Goal: Task Accomplishment & Management: Complete application form

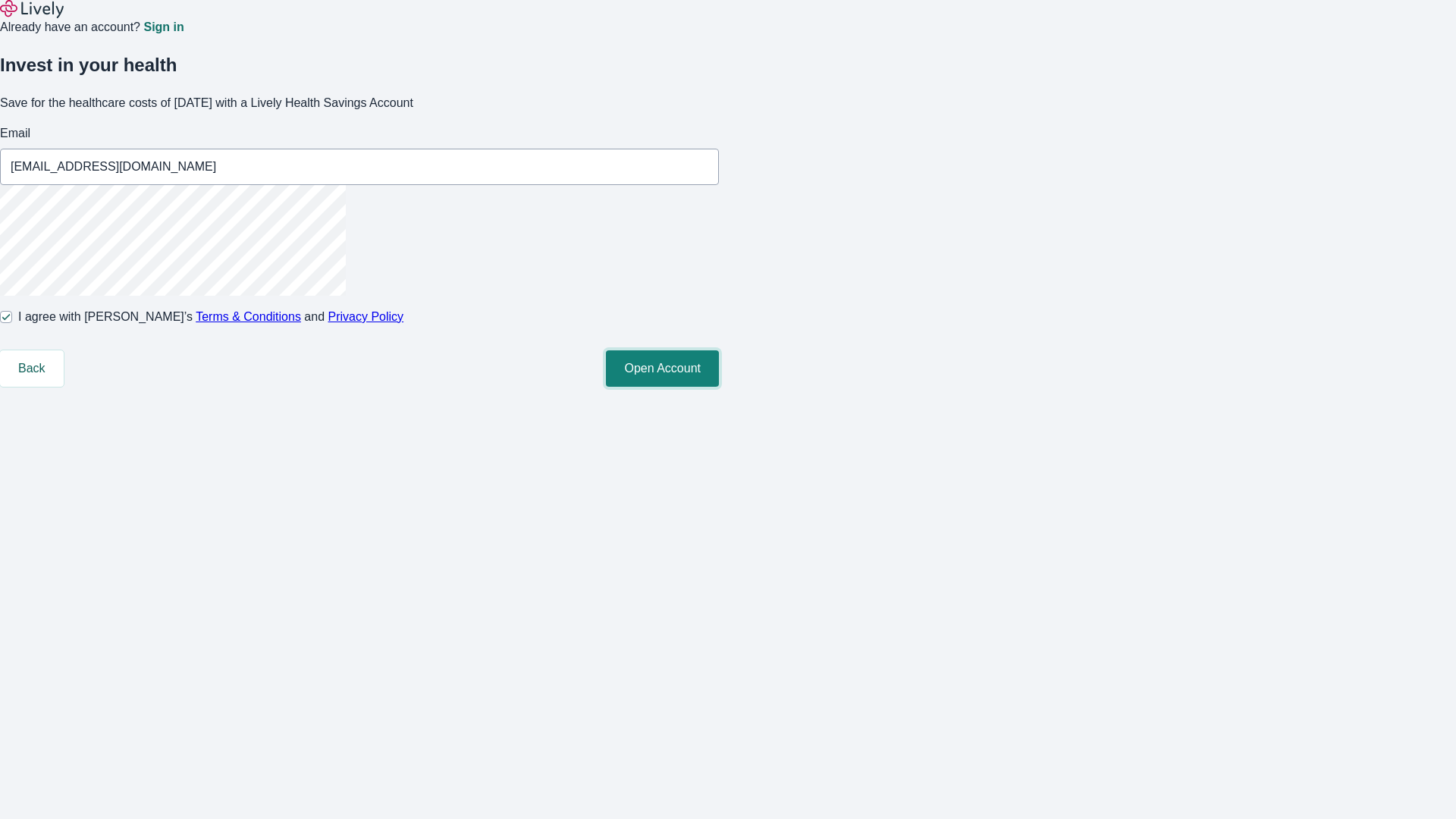
click at [719, 387] on button "Open Account" at bounding box center [662, 369] width 113 height 36
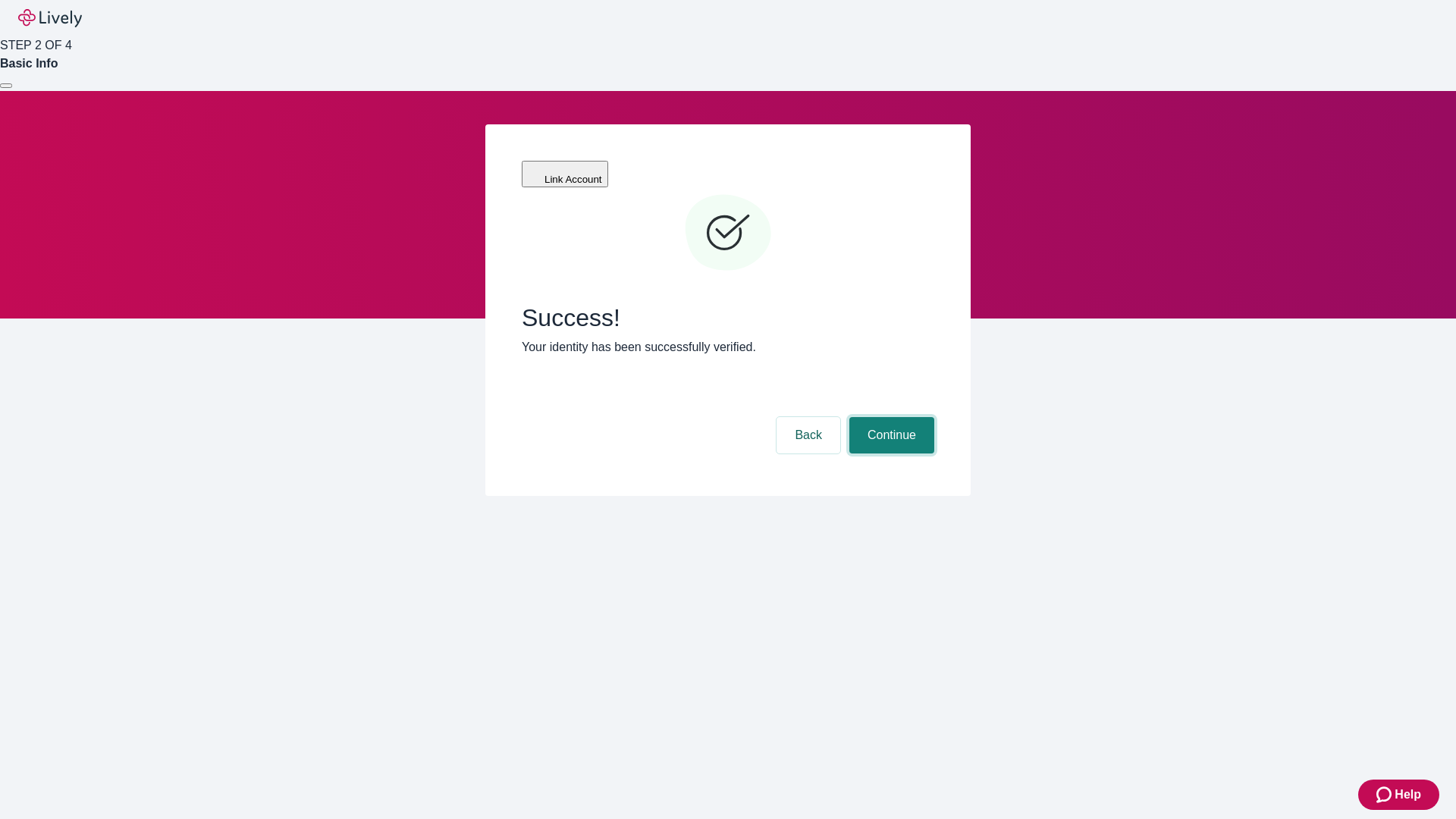
click at [890, 417] on button "Continue" at bounding box center [892, 435] width 84 height 36
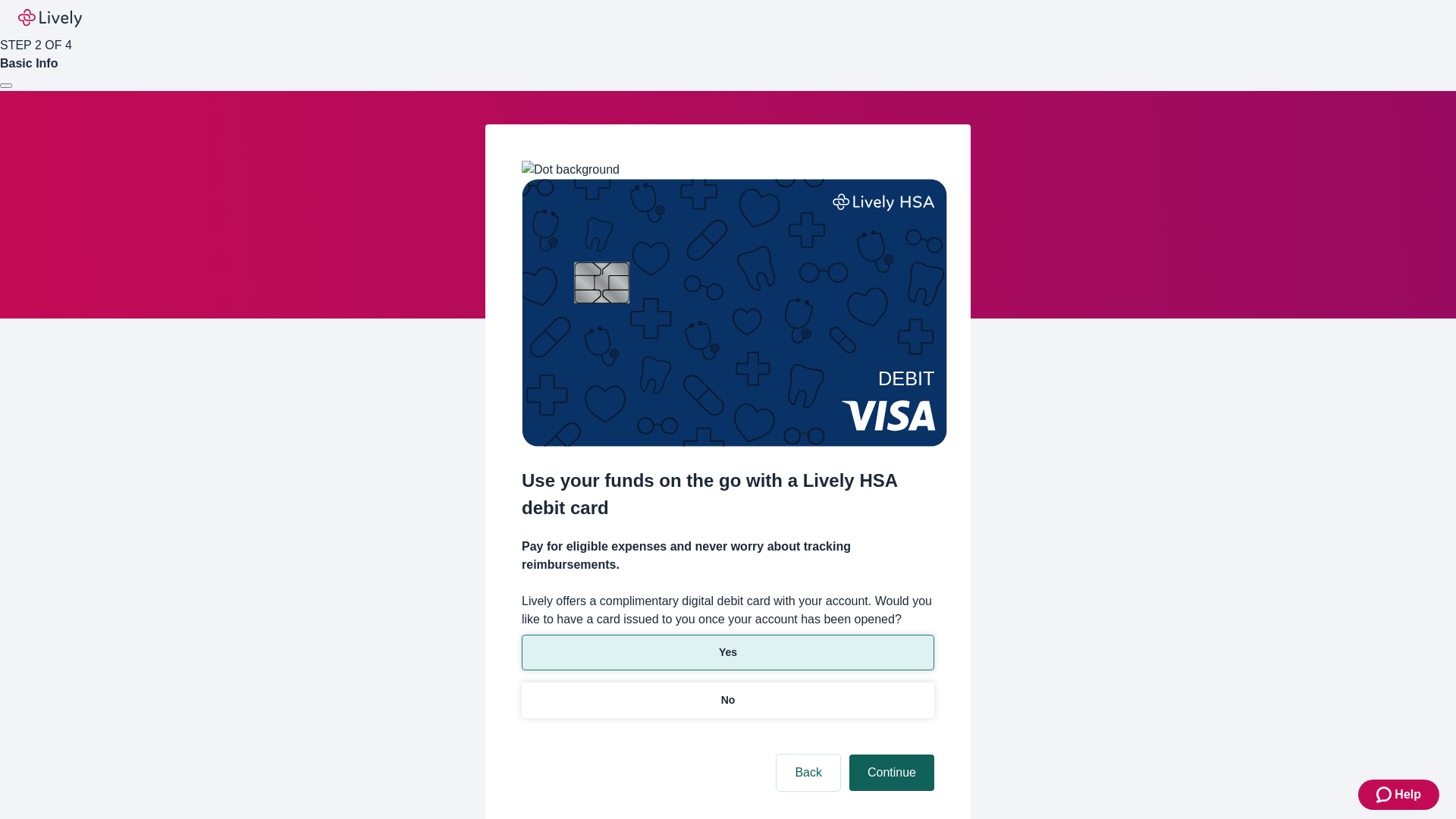
click at [727, 644] on p "Yes" at bounding box center [728, 652] width 18 height 16
click at [890, 755] on button "Continue" at bounding box center [892, 773] width 84 height 36
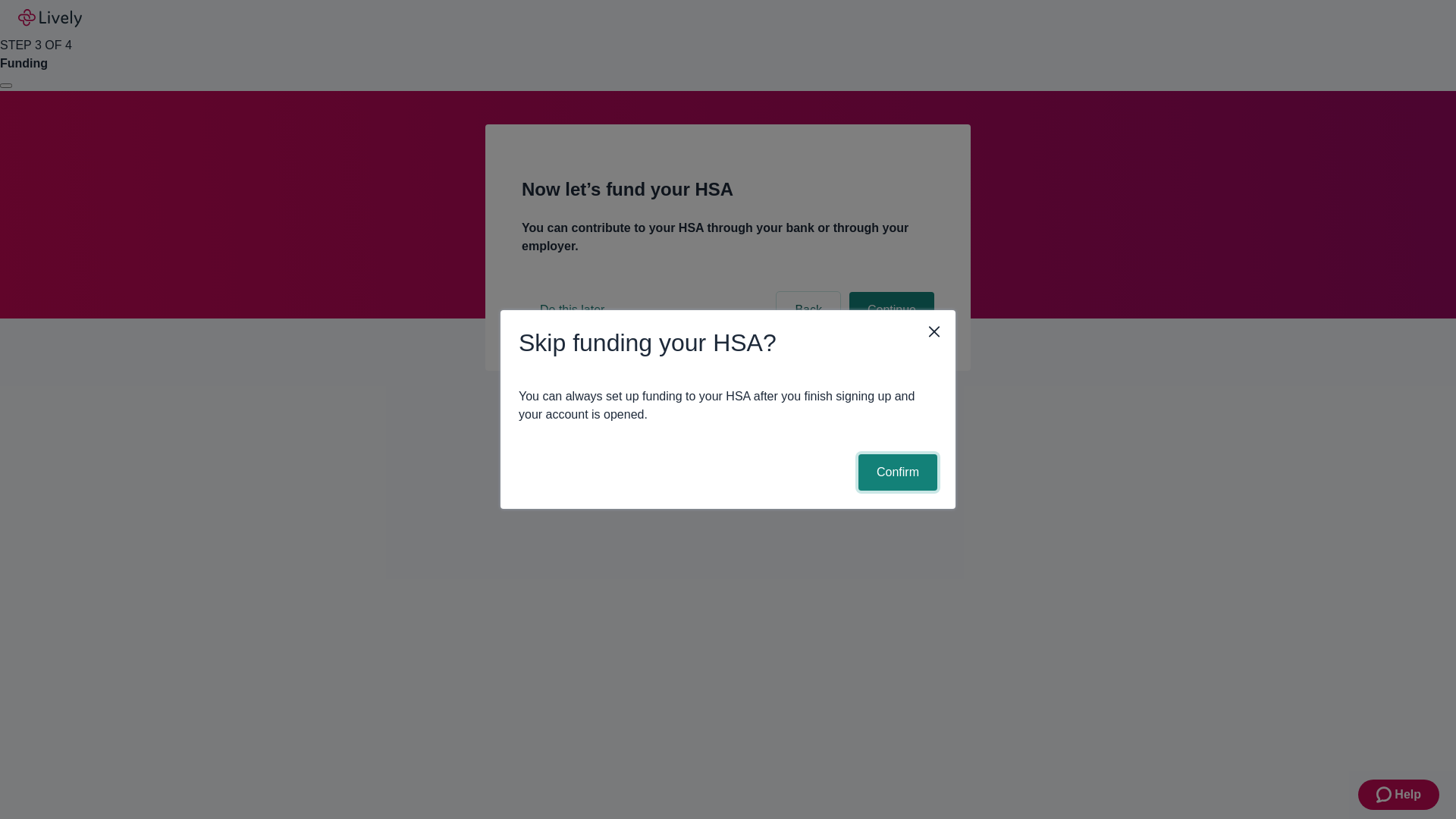
click at [895, 472] on button "Confirm" at bounding box center [897, 472] width 79 height 36
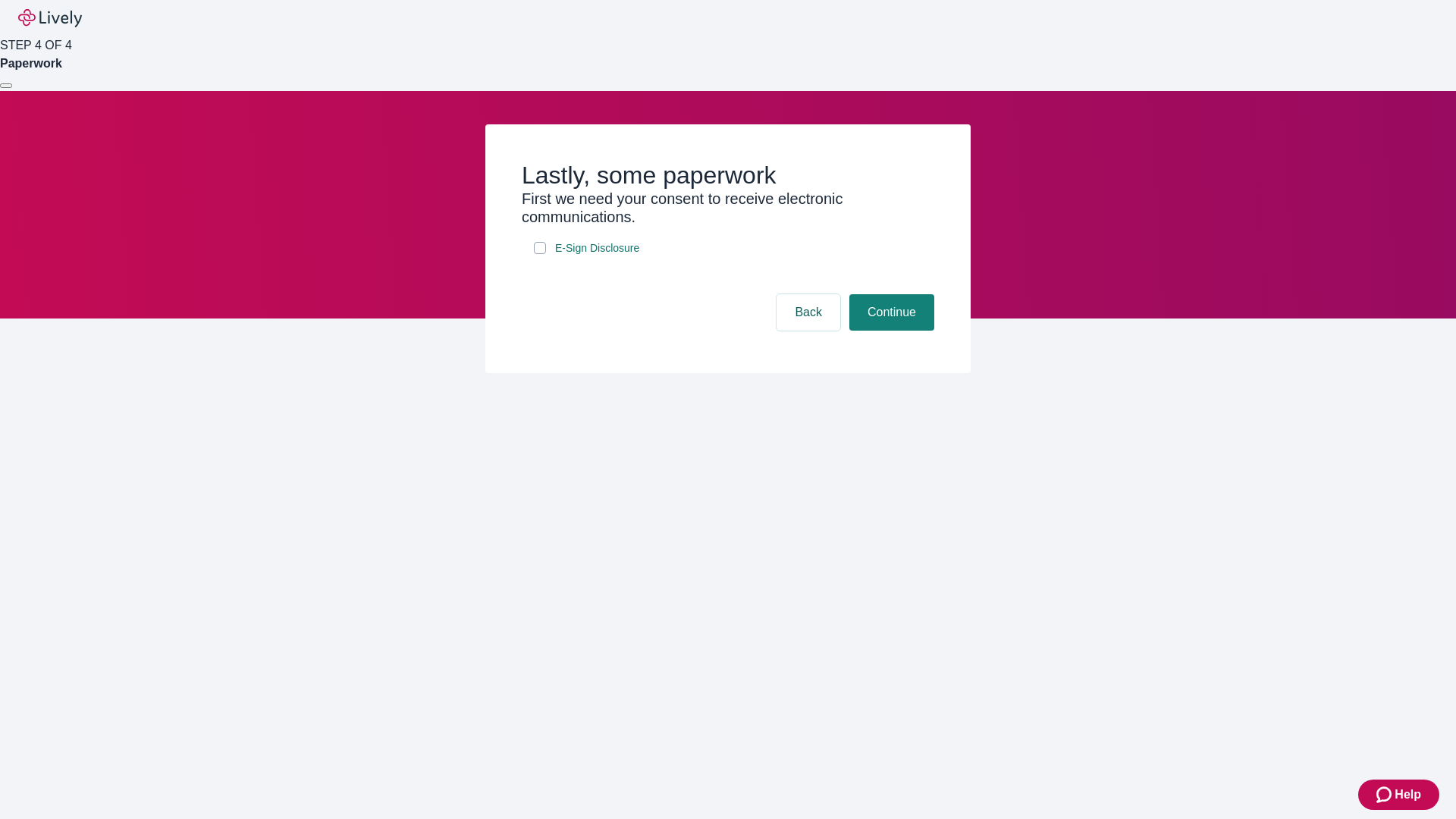
click at [539, 254] on input "E-Sign Disclosure" at bounding box center [539, 248] width 12 height 12
checkbox input "true"
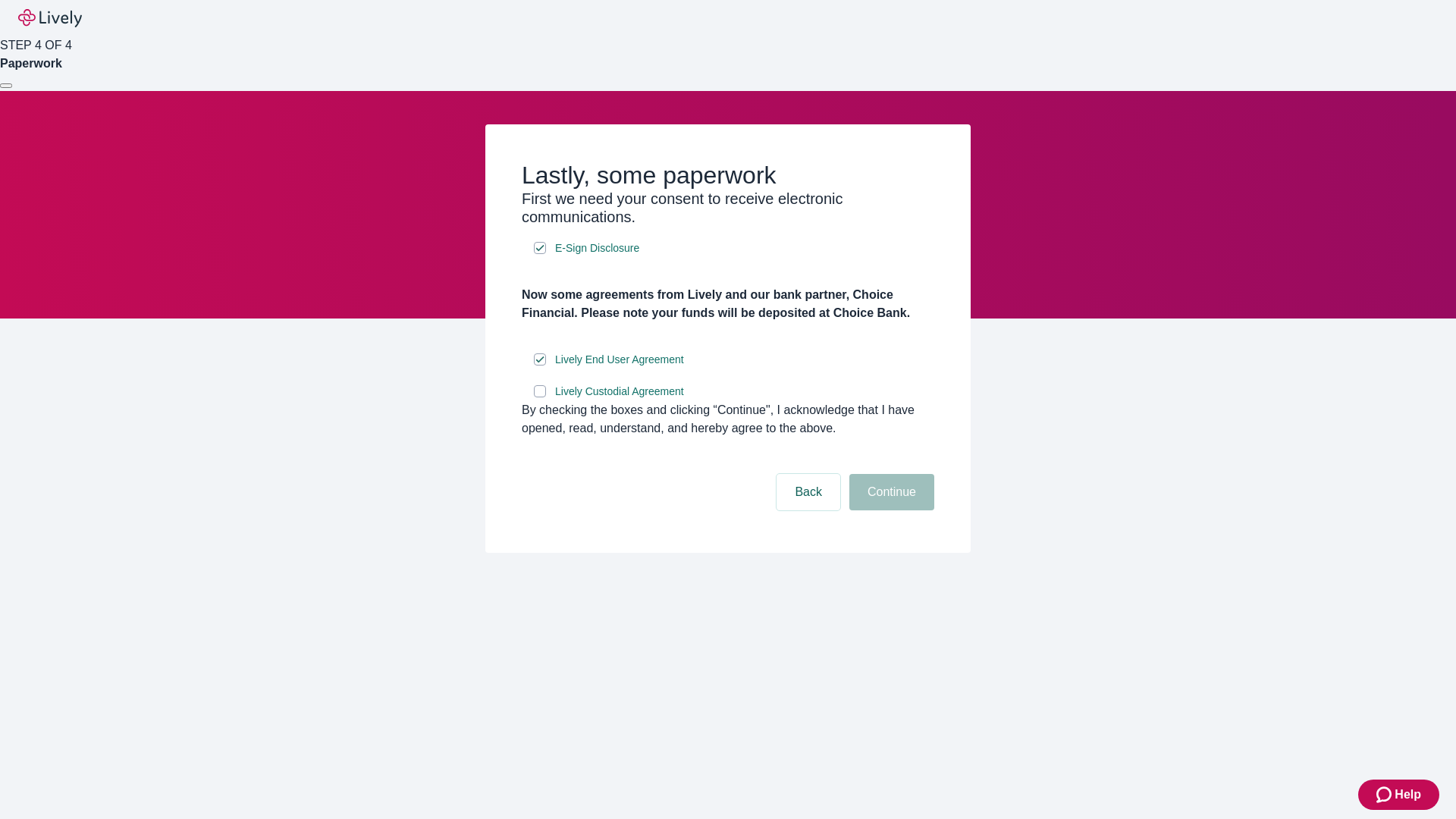
click at [539, 397] on input "Lively Custodial Agreement" at bounding box center [539, 391] width 12 height 12
checkbox input "true"
click at [890, 511] on button "Continue" at bounding box center [892, 493] width 84 height 36
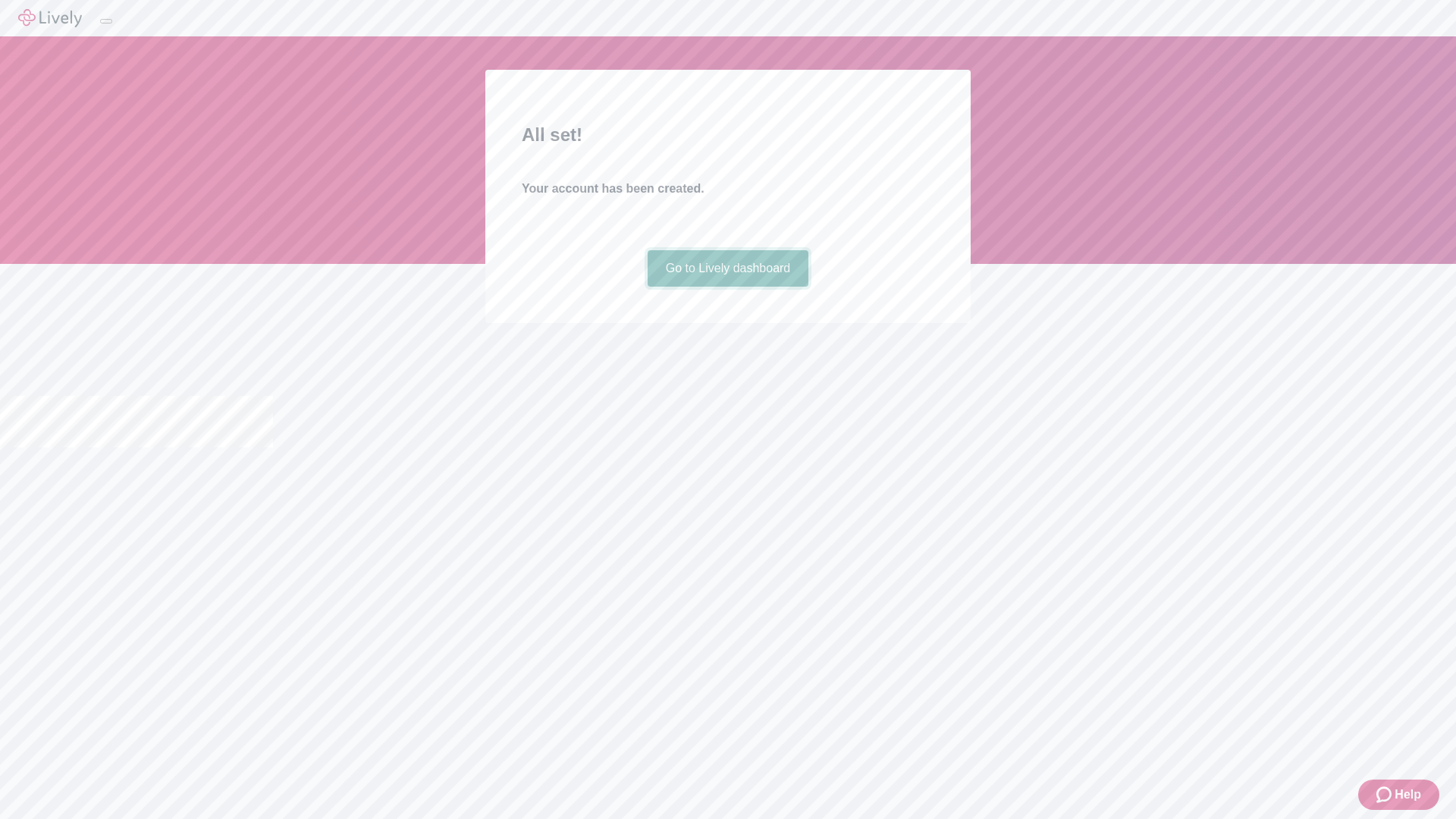
click at [727, 287] on link "Go to Lively dashboard" at bounding box center [728, 269] width 161 height 36
